Goal: Communication & Community: Answer question/provide support

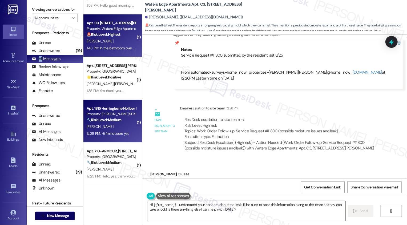
scroll to position [158, 0]
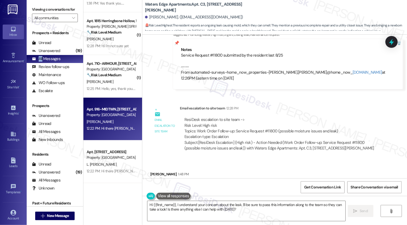
click at [107, 128] on div "12:22 PM: Hi there [PERSON_NAME]! I just wanted to check in and ask if you are …" at bounding box center [195, 128] width 216 height 5
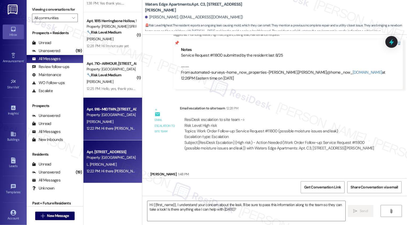
type textarea "Fetching suggested responses. Please feel free to read through the conversation…"
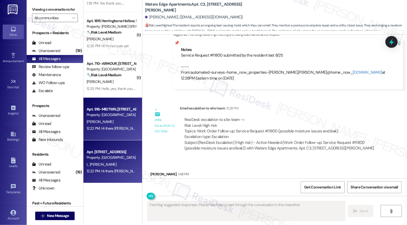
scroll to position [48, 0]
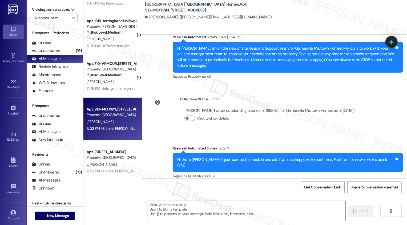
click at [113, 41] on div "[PERSON_NAME]" at bounding box center [111, 39] width 50 height 7
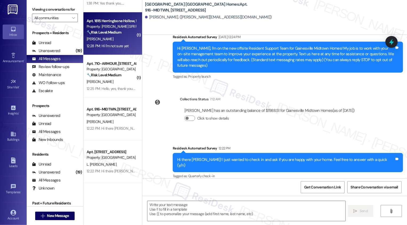
click at [113, 41] on div "[PERSON_NAME]" at bounding box center [111, 39] width 50 height 7
type textarea "Fetching suggested responses. Please feel free to read through the conversation…"
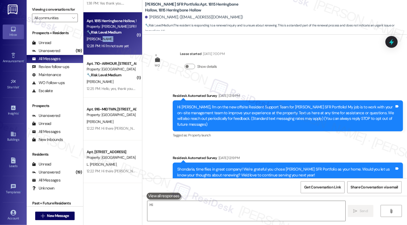
click at [113, 41] on div "[PERSON_NAME]" at bounding box center [111, 39] width 50 height 7
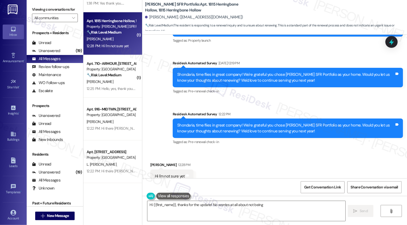
scroll to position [97, 0]
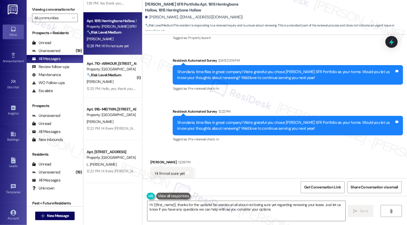
type textarea "Hi {{first_name}}, thanks for the update! No worries at all about not being sur…"
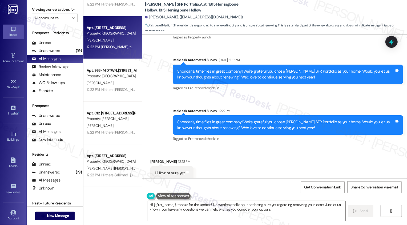
scroll to position [605, 0]
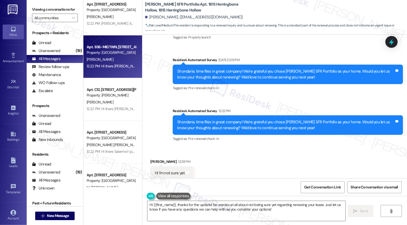
click at [112, 69] on div "12:22 PM: Hi there [PERSON_NAME]! I just wanted to check in and ask if you are …" at bounding box center [111, 66] width 50 height 7
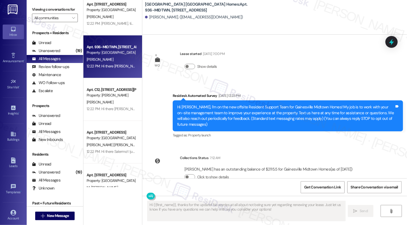
scroll to position [59, 0]
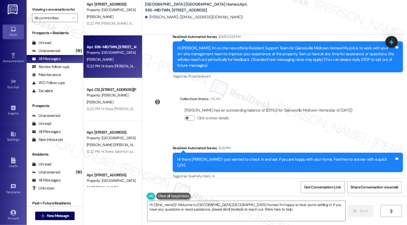
type textarea "Hi {{first_name}}! Welcome to [GEOGRAPHIC_DATA] [GEOGRAPHIC_DATA] Homes! I'm ha…"
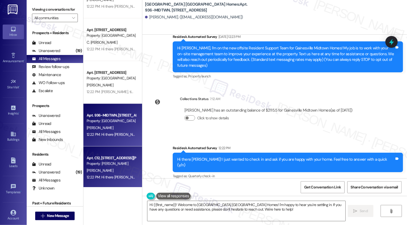
scroll to position [532, 0]
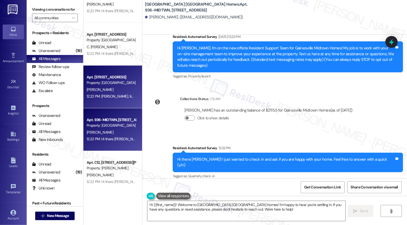
click at [118, 93] on div "[PERSON_NAME]" at bounding box center [111, 89] width 50 height 7
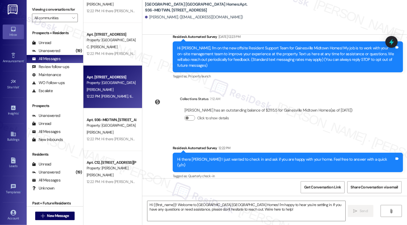
type textarea "Fetching suggested responses. Please feel free to read through the conversation…"
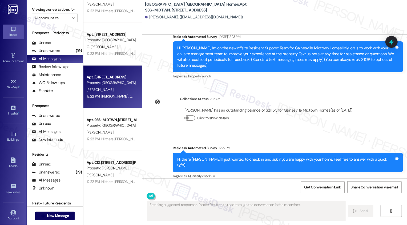
click at [118, 93] on div "[PERSON_NAME]" at bounding box center [111, 89] width 50 height 7
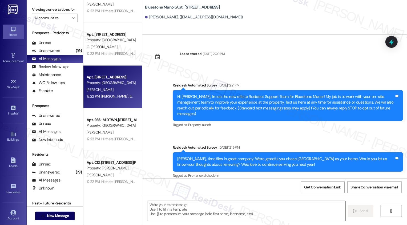
type textarea "Fetching suggested responses. Please feel free to read through the conversation…"
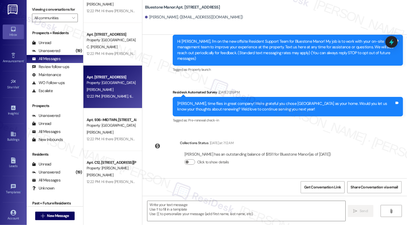
scroll to position [99, 0]
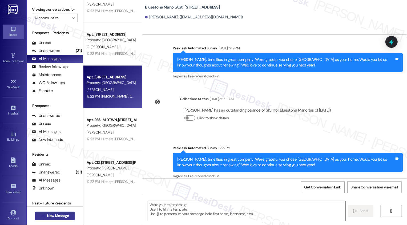
click at [50, 214] on span "New Message" at bounding box center [58, 216] width 22 height 6
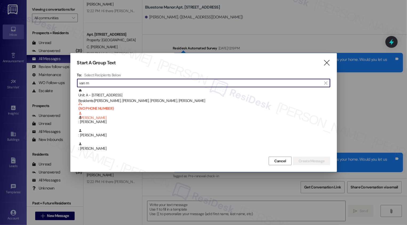
type input "van m"
click at [54, 64] on div at bounding box center [203, 112] width 407 height 225
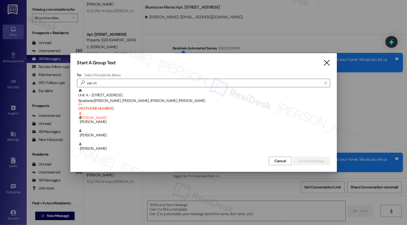
click at [327, 61] on icon "" at bounding box center [326, 63] width 7 height 6
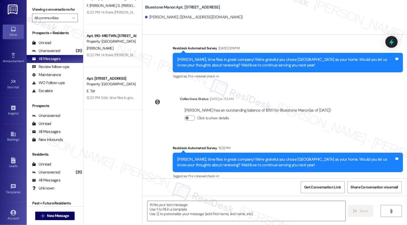
scroll to position [0, 0]
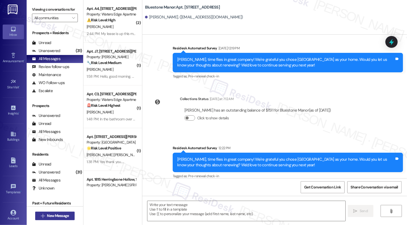
click at [66, 217] on span "New Message" at bounding box center [58, 216] width 22 height 6
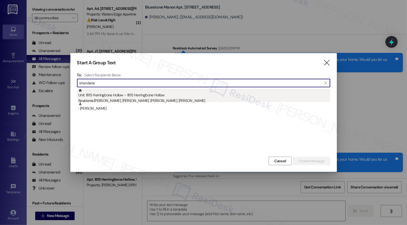
type input "shondaria"
click at [147, 94] on div "Unit: 1815 Herringbone Hollow - 1815 Herringbone Hollow Residents: [PERSON_NAME…" at bounding box center [204, 96] width 252 height 15
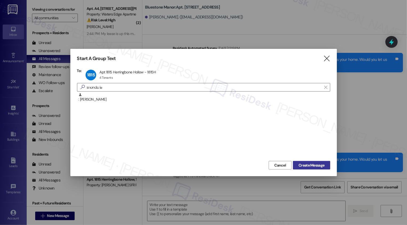
click at [302, 165] on span "Create Message" at bounding box center [312, 165] width 26 height 6
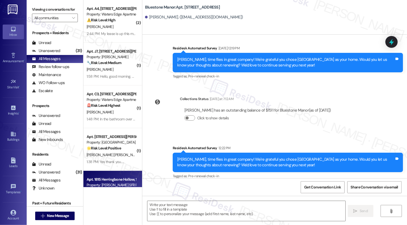
type textarea "Fetching suggested responses. Please feel free to read through the conversation…"
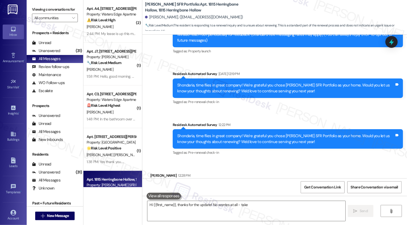
scroll to position [97, 0]
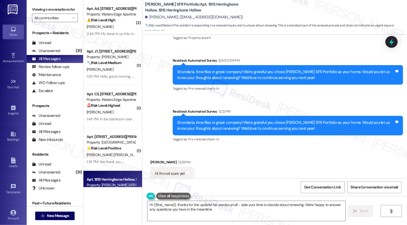
type textarea "Hi {{first_name}}, thanks for the update! No worries at all - take your time to…"
drag, startPoint x: 142, startPoint y: 4, endPoint x: 184, endPoint y: 11, distance: 42.8
click at [184, 11] on b "[PERSON_NAME] SFR Portfolio: Apt. 1815 Herringbone Hollow, 1815 Herringbone Hol…" at bounding box center [198, 7] width 107 height 11
copy b "[PERSON_NAME] SFR Portfolio: Apt. 1815 Herringbone Hollow, 1815 Herringbone Hol…"
click at [243, 166] on div "Received via SMS [PERSON_NAME] 12:28 PM Hi I'm not sure yet Tags and notes" at bounding box center [274, 165] width 265 height 37
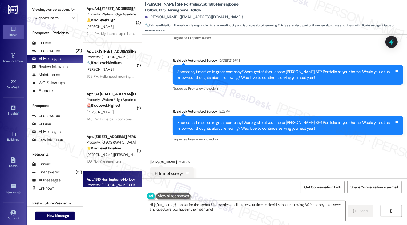
scroll to position [98, 0]
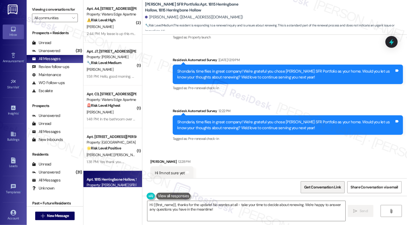
click at [329, 189] on span "Get Conversation Link" at bounding box center [322, 187] width 37 height 6
click at [305, 161] on div "Received via SMS [PERSON_NAME] 12:28 PM Hi I'm not sure yet Tags and notes" at bounding box center [274, 165] width 265 height 37
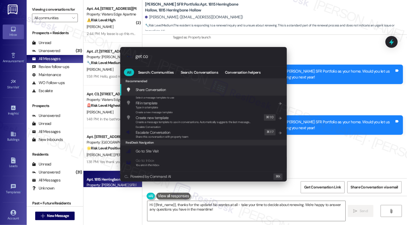
type input "get con"
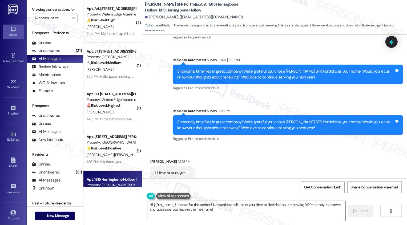
click at [263, 172] on div "Received via SMS [PERSON_NAME] 12:28 PM Hi I'm not sure yet Tags and notes" at bounding box center [274, 165] width 265 height 37
click at [265, 158] on div "Received via SMS [PERSON_NAME] 12:28 PM Hi I'm not sure yet Tags and notes" at bounding box center [274, 165] width 265 height 37
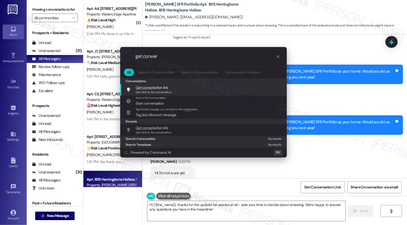
click at [173, 93] on div "Get conver sation link Get a link to the conversation Add shortcut" at bounding box center [204, 90] width 156 height 10
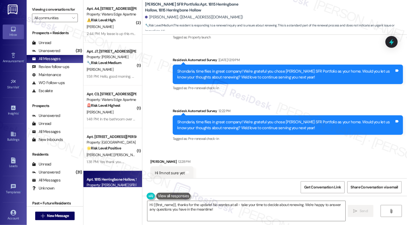
click at [228, 147] on div "Received via SMS [PERSON_NAME] 12:28 PM Hi I'm not sure yet Tags and notes" at bounding box center [274, 165] width 265 height 37
click at [250, 157] on div "Received via SMS [PERSON_NAME] 12:28 PM Hi I'm not sure yet Tags and notes" at bounding box center [274, 165] width 265 height 37
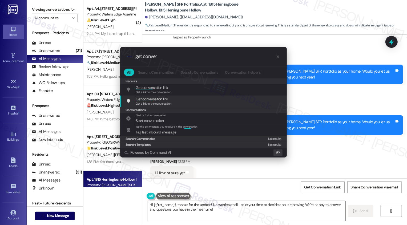
type input "get conver"
click at [174, 103] on div "Get conver sation link Get a link to the conversation Add shortcut" at bounding box center [204, 101] width 156 height 10
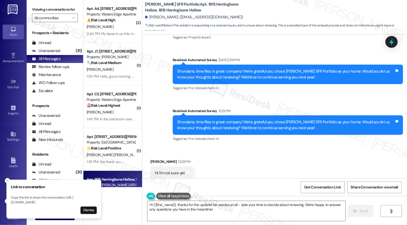
drag, startPoint x: 11, startPoint y: 197, endPoint x: 79, endPoint y: 201, distance: 68.4
click at [79, 201] on p "Copy this link to share the conversation: [URL][DOMAIN_NAME]" at bounding box center [54, 199] width 86 height 9
copy p "[URL][DOMAIN_NAME]"
